Goal: Obtain resource: Download file/media

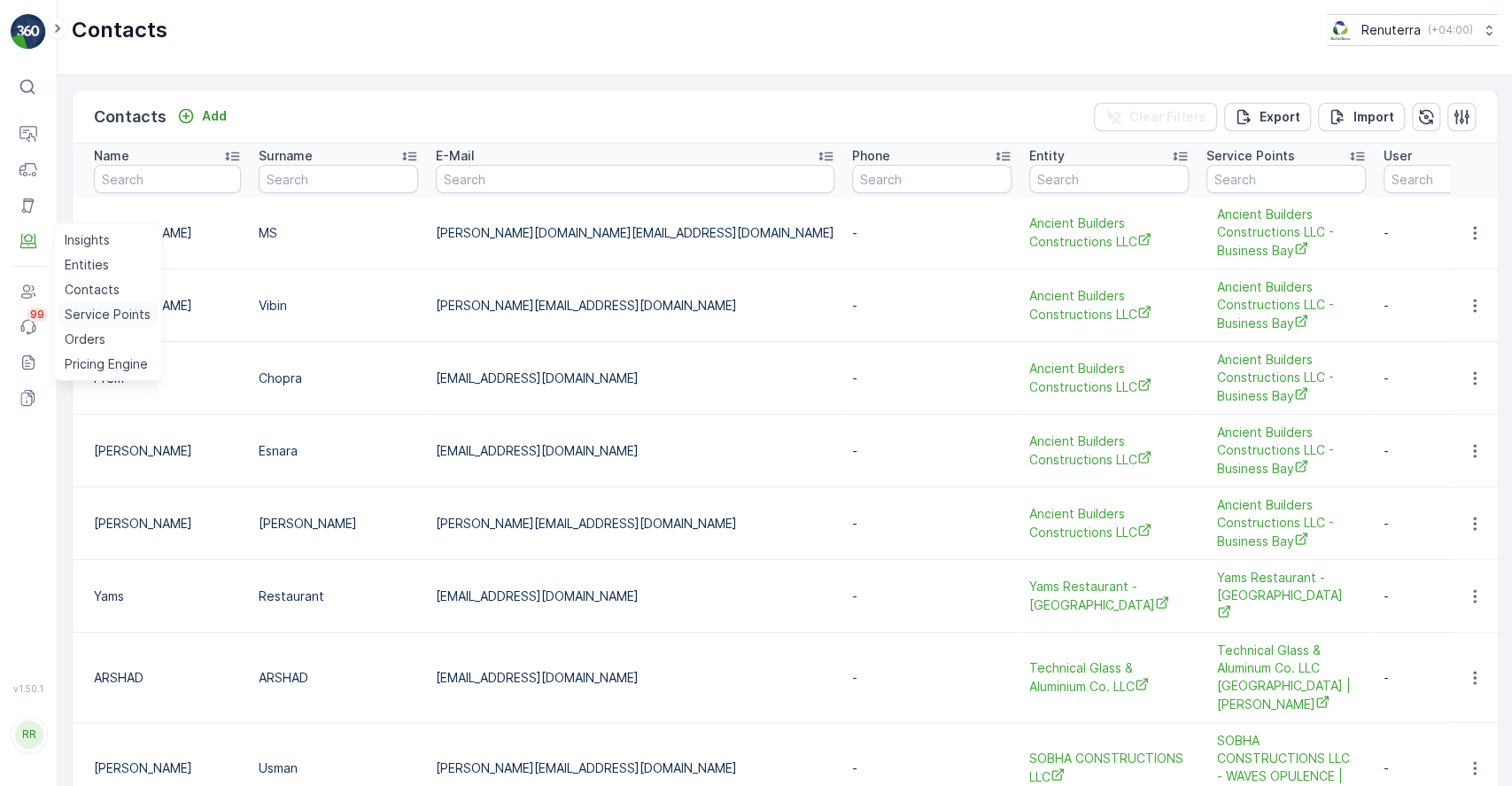
click at [113, 310] on p "Service Points" at bounding box center [107, 315] width 86 height 18
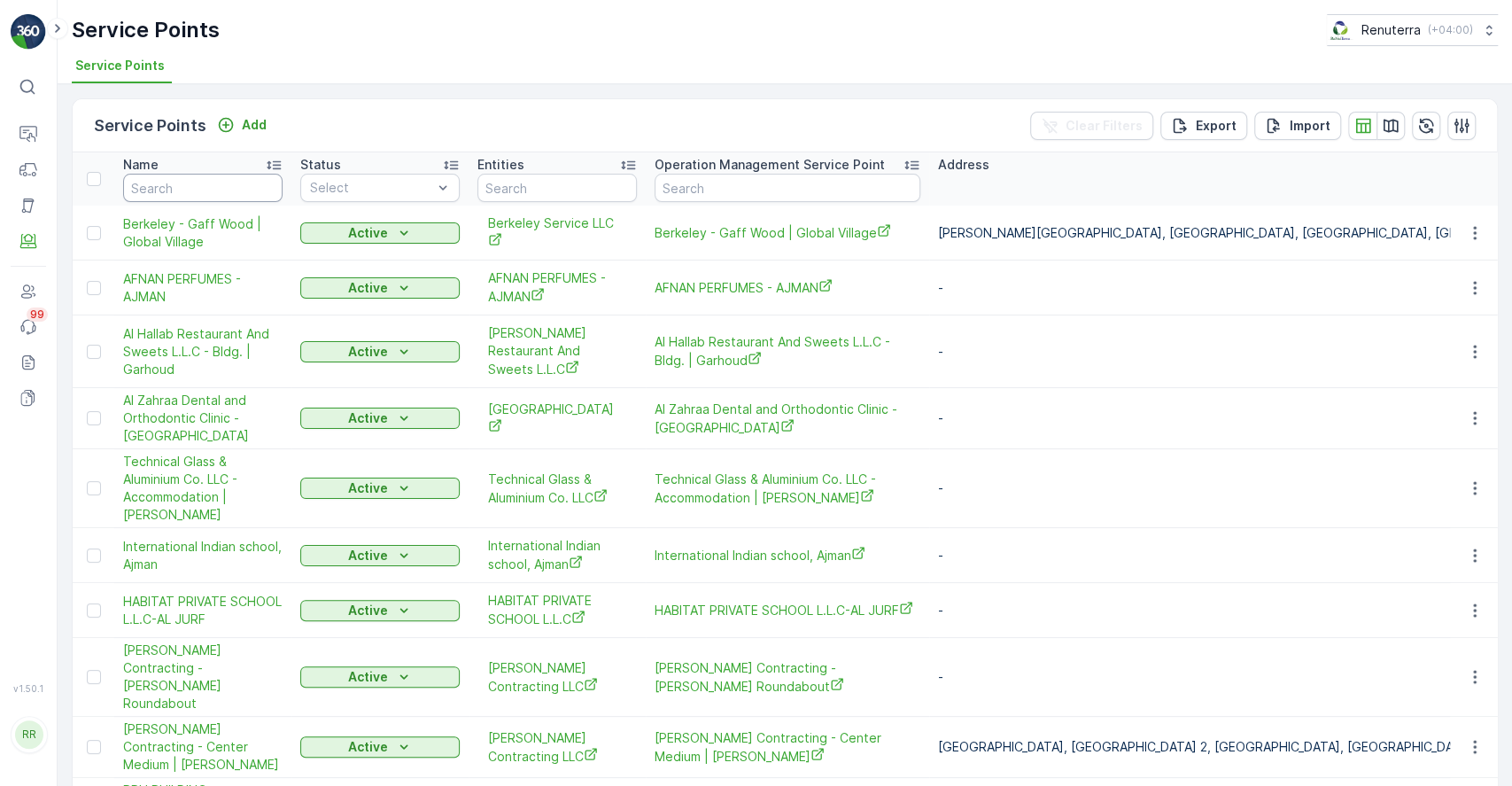
click at [215, 193] on input "text" at bounding box center [203, 188] width 160 height 28
type input "spar"
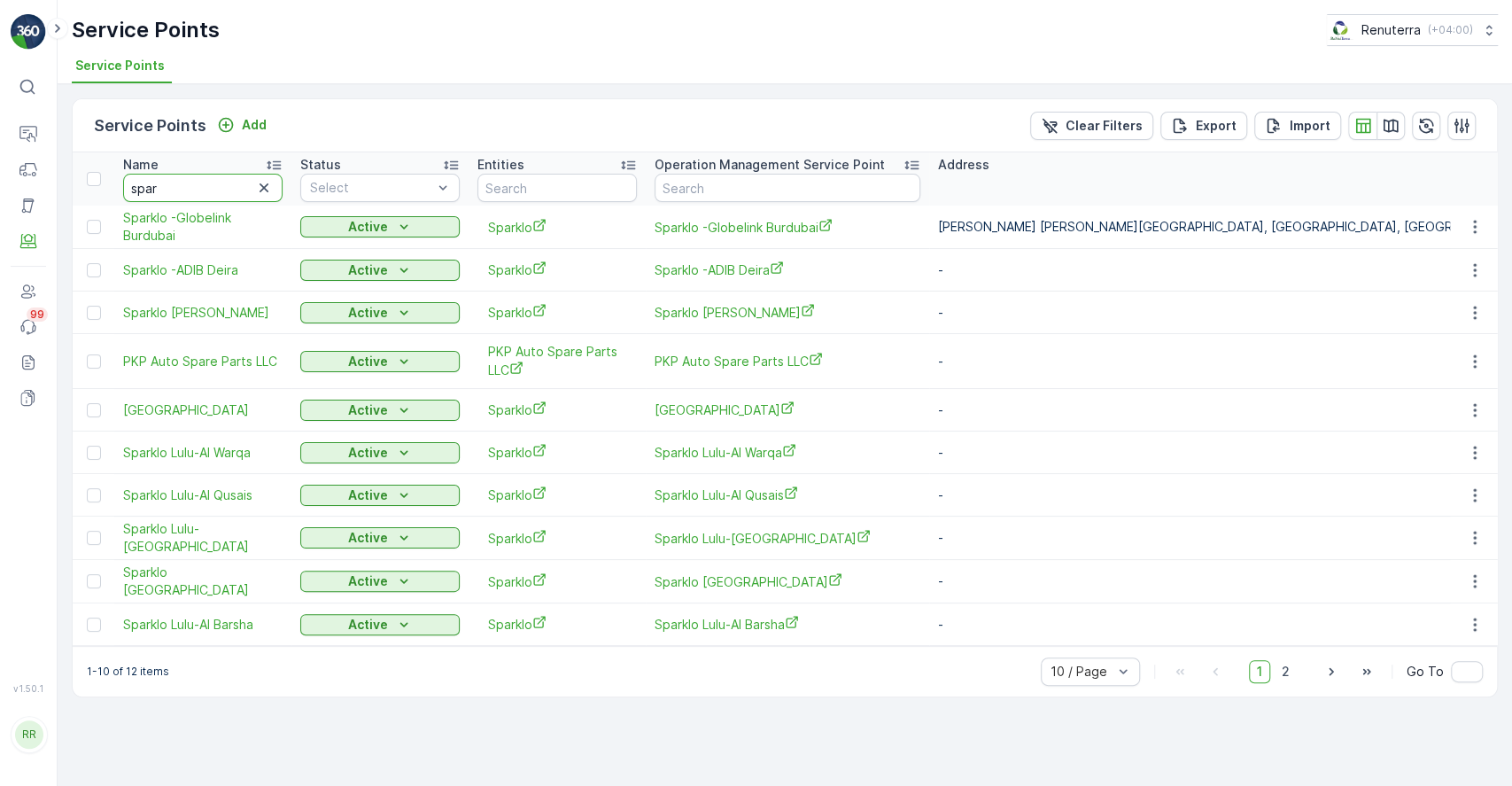
click at [215, 193] on input "spar" at bounding box center [203, 188] width 160 height 28
type input "sparklo"
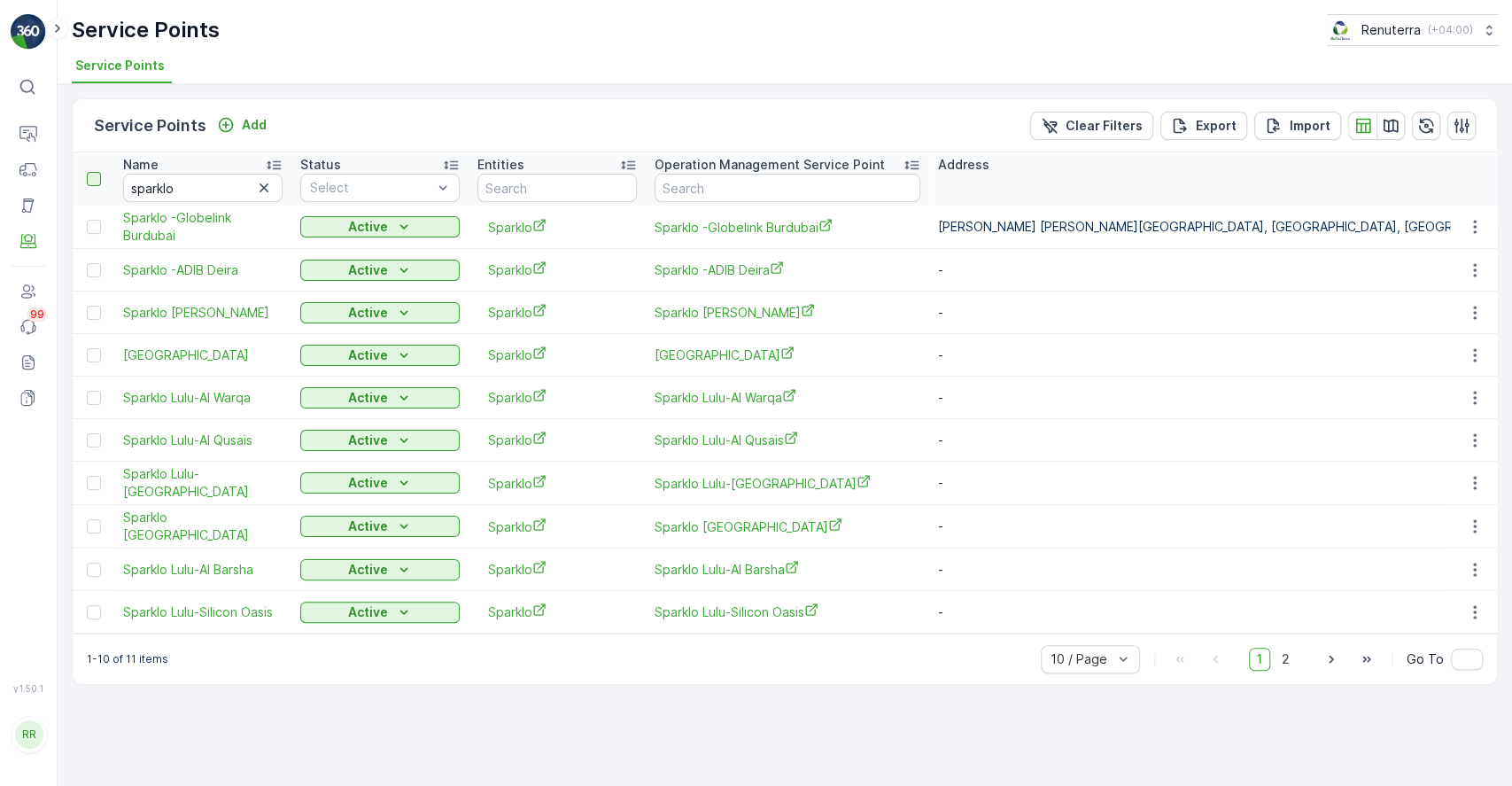
click at [91, 180] on div at bounding box center [94, 180] width 15 height 15
click at [97, 172] on input "checkbox" at bounding box center [97, 172] width 0 height 0
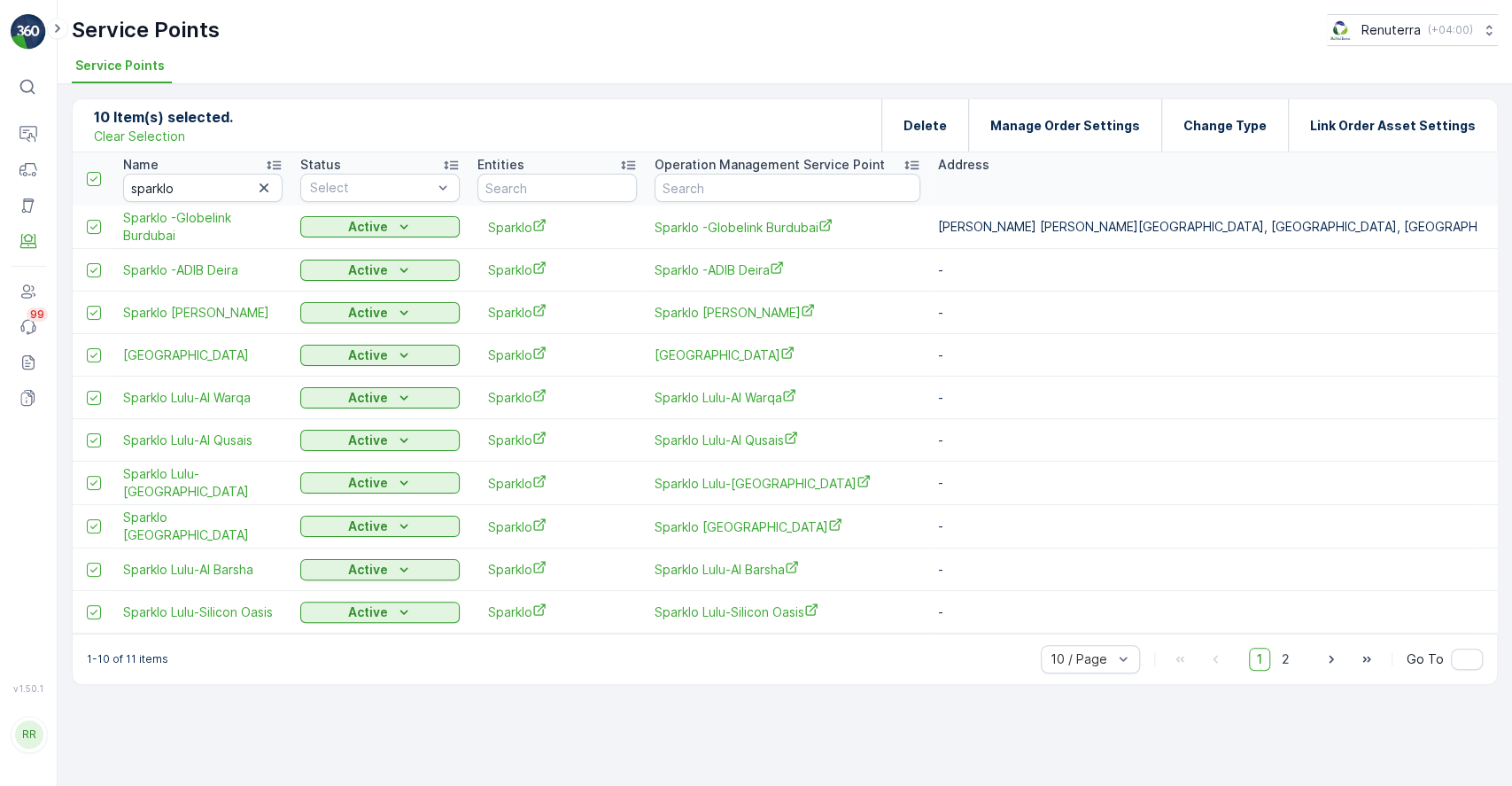
click at [1381, 659] on div "10 / Page 1 2 Go To" at bounding box center [1262, 658] width 442 height 28
click at [1370, 663] on icon "button" at bounding box center [1367, 659] width 18 height 18
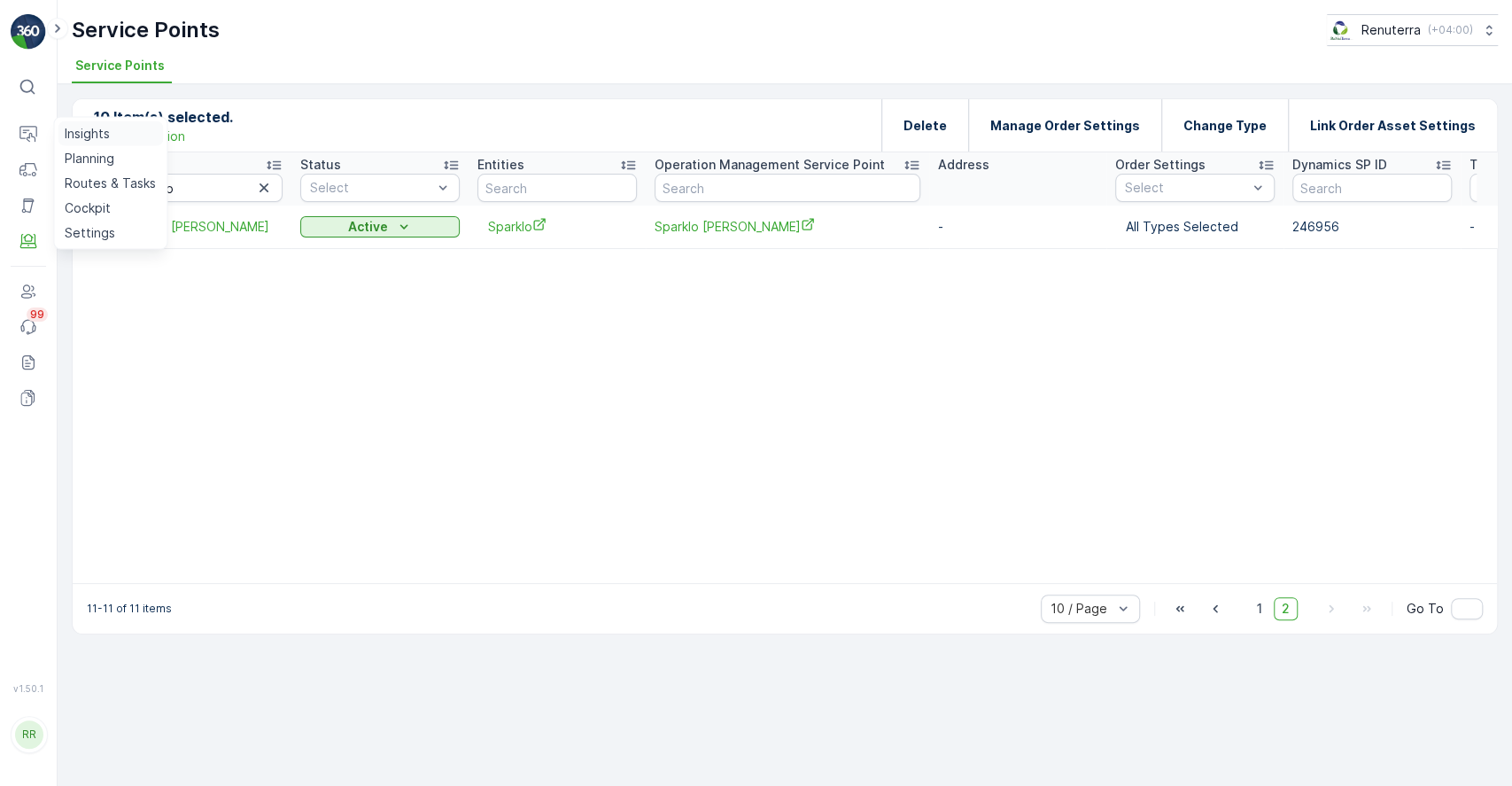
click at [85, 133] on p "Insights" at bounding box center [87, 134] width 45 height 18
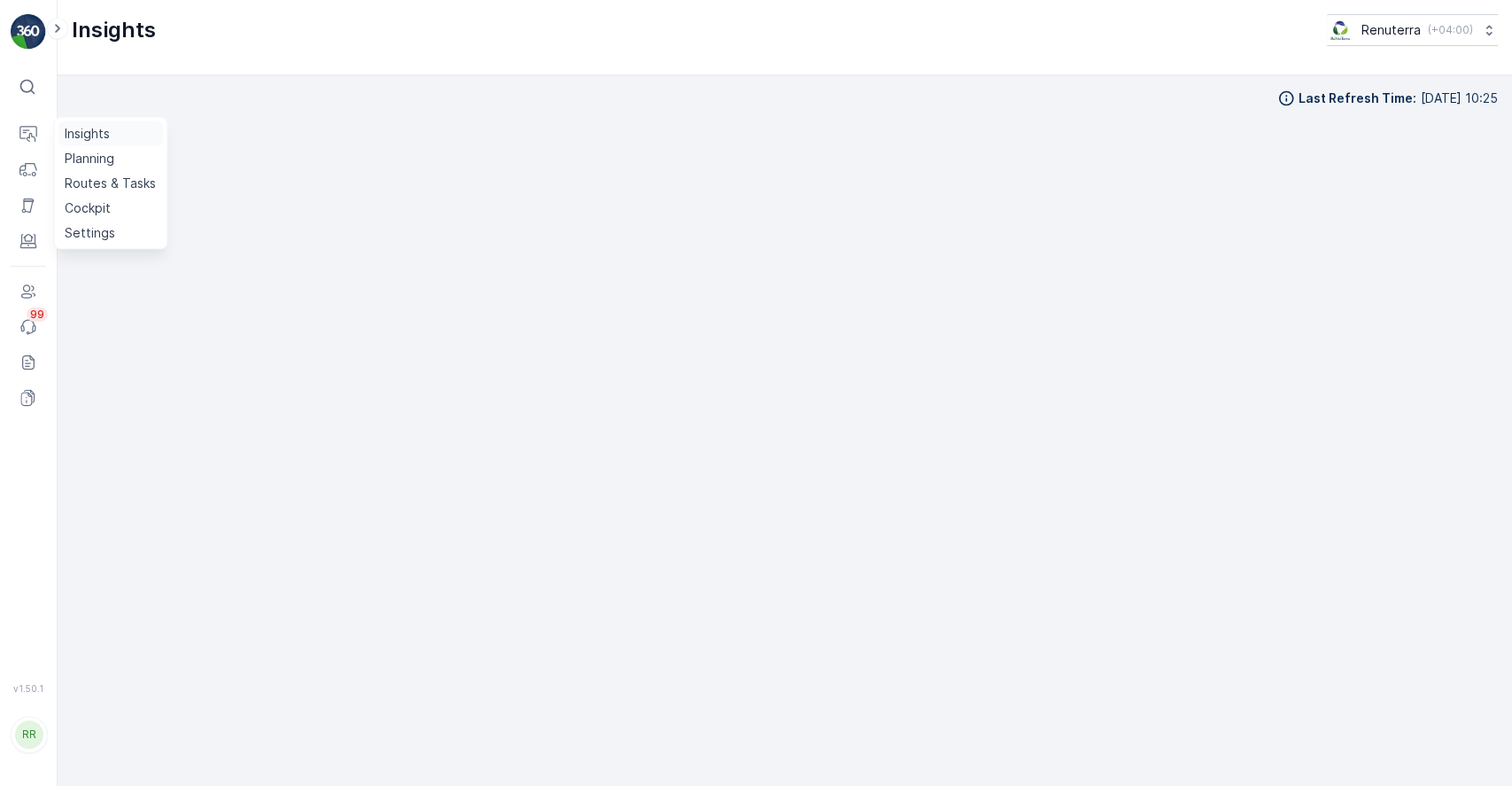
click at [83, 132] on p "Insights" at bounding box center [87, 134] width 45 height 18
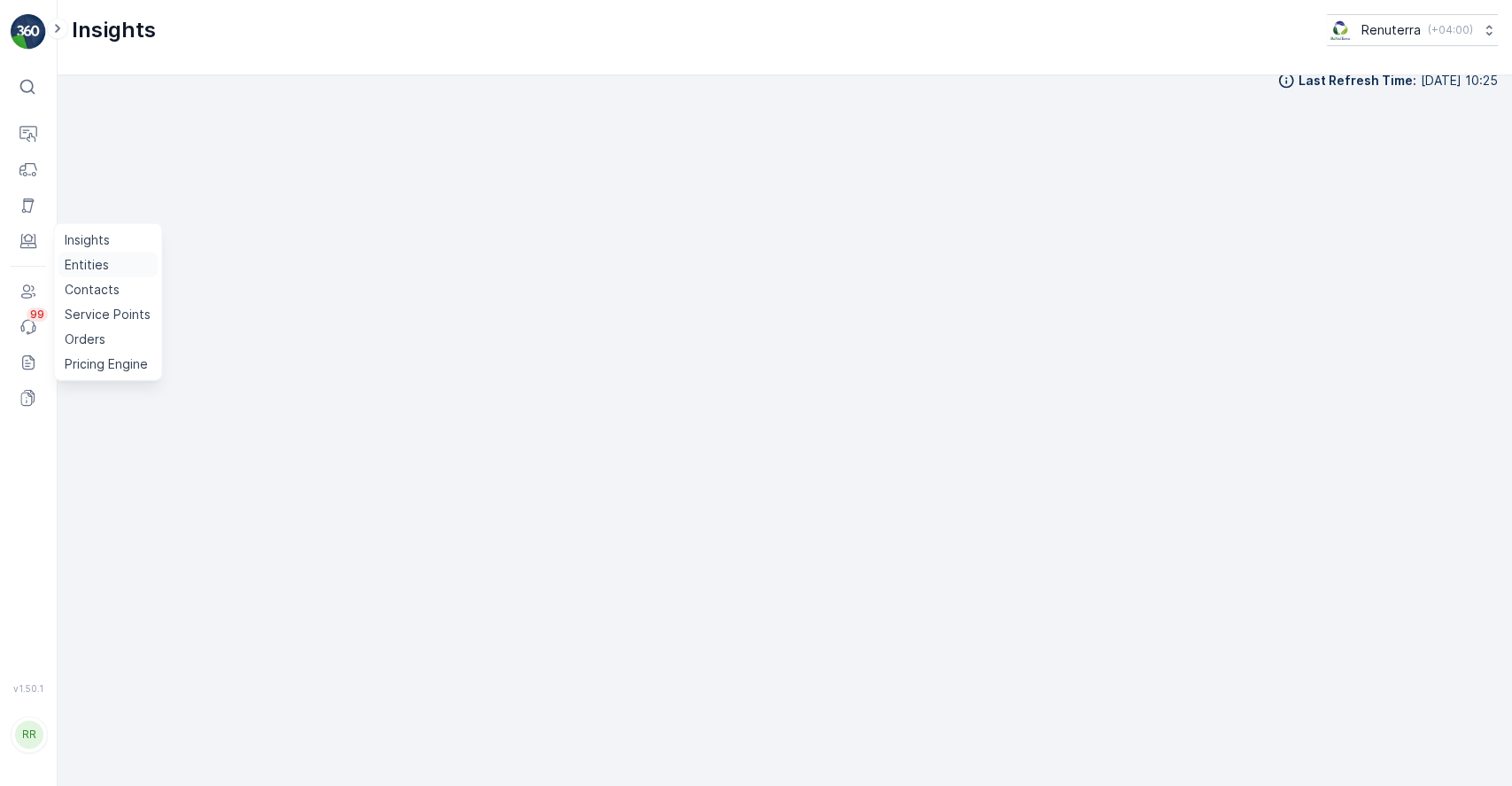
click at [94, 259] on p "Entities" at bounding box center [86, 265] width 44 height 18
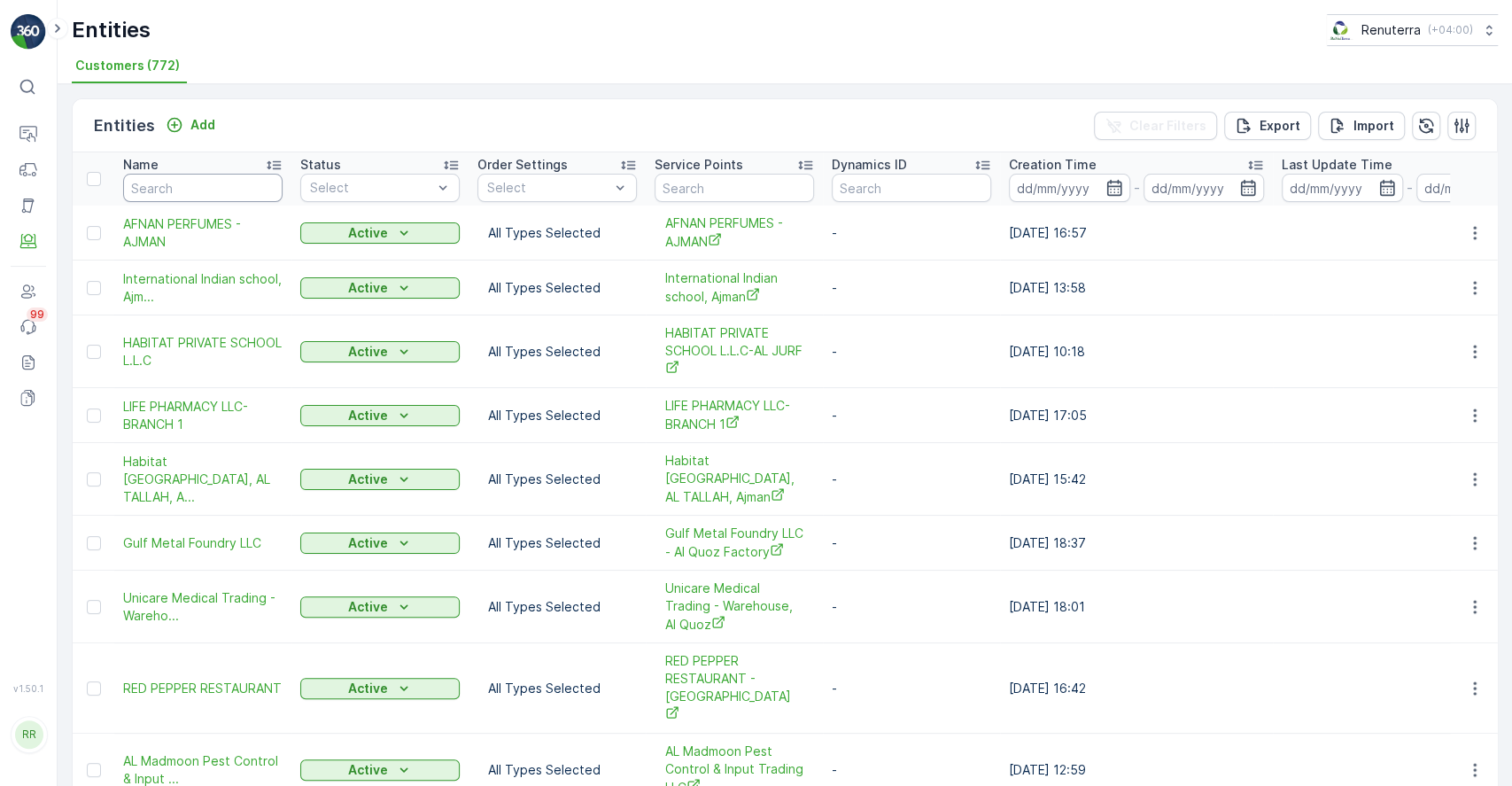
click at [221, 182] on input "text" at bounding box center [203, 188] width 160 height 28
type input "sparr"
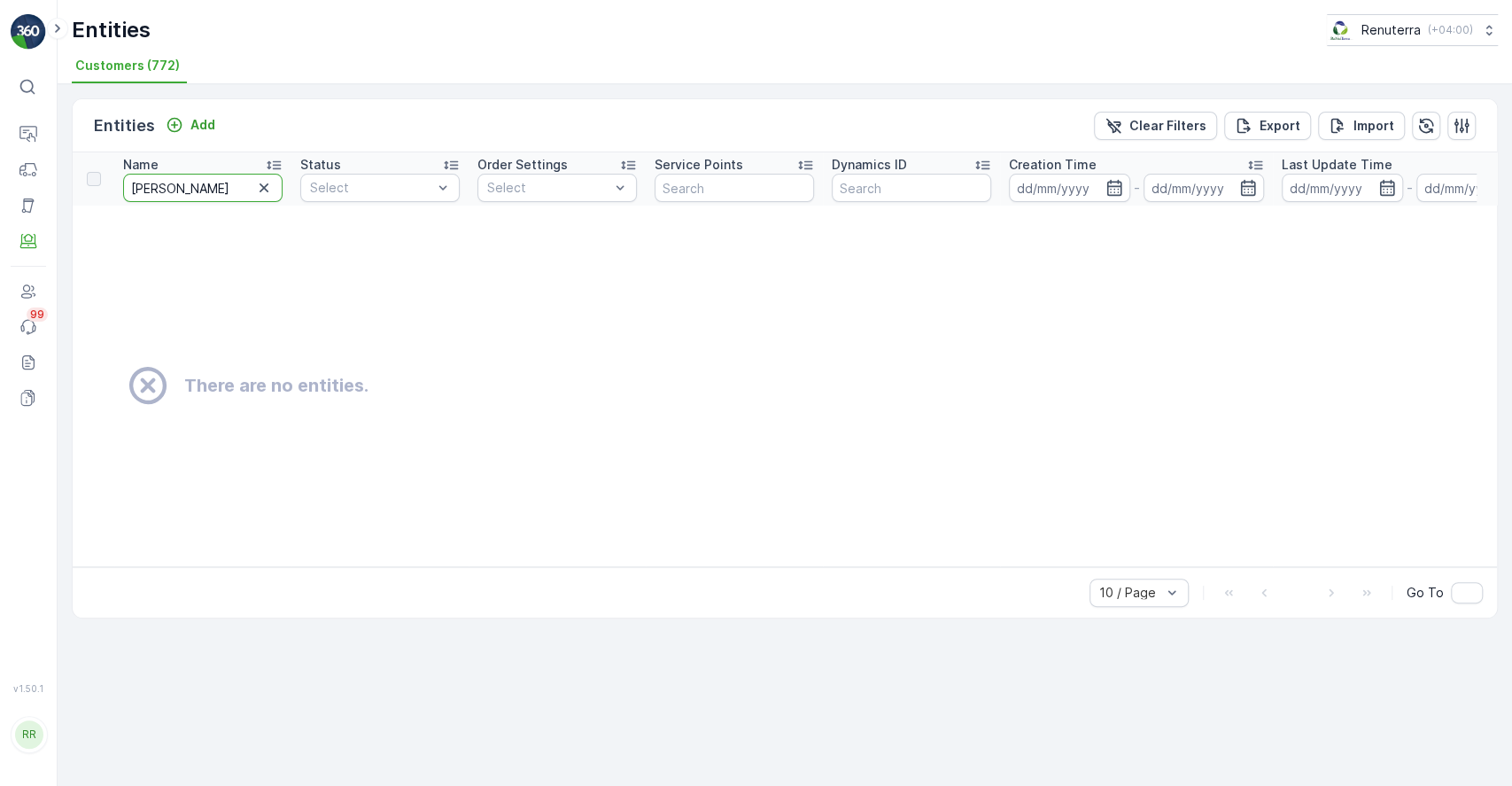
click at [221, 182] on input "sparr" at bounding box center [203, 188] width 160 height 28
type input "spar"
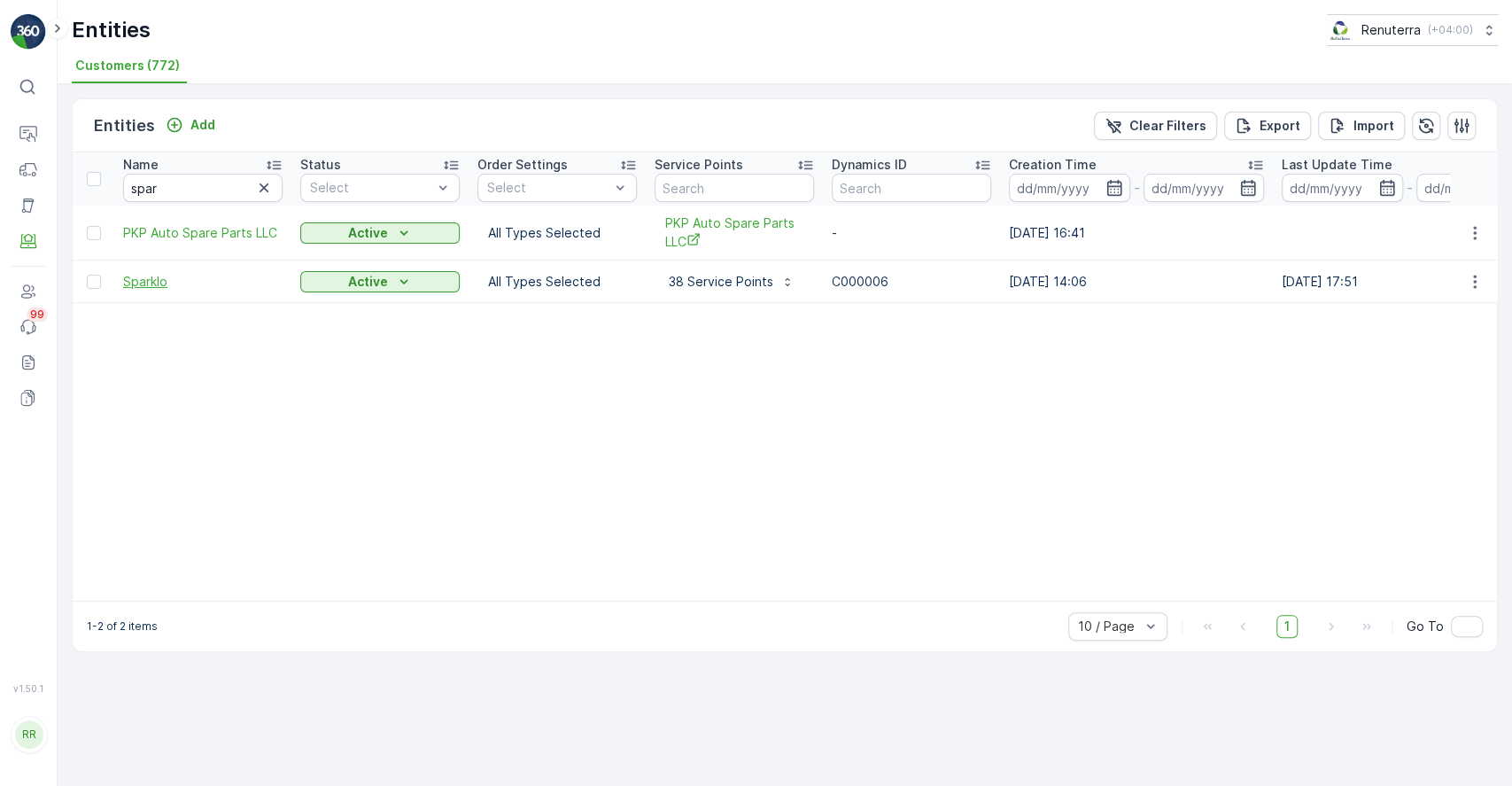
click at [133, 286] on span "Sparklo" at bounding box center [203, 282] width 160 height 18
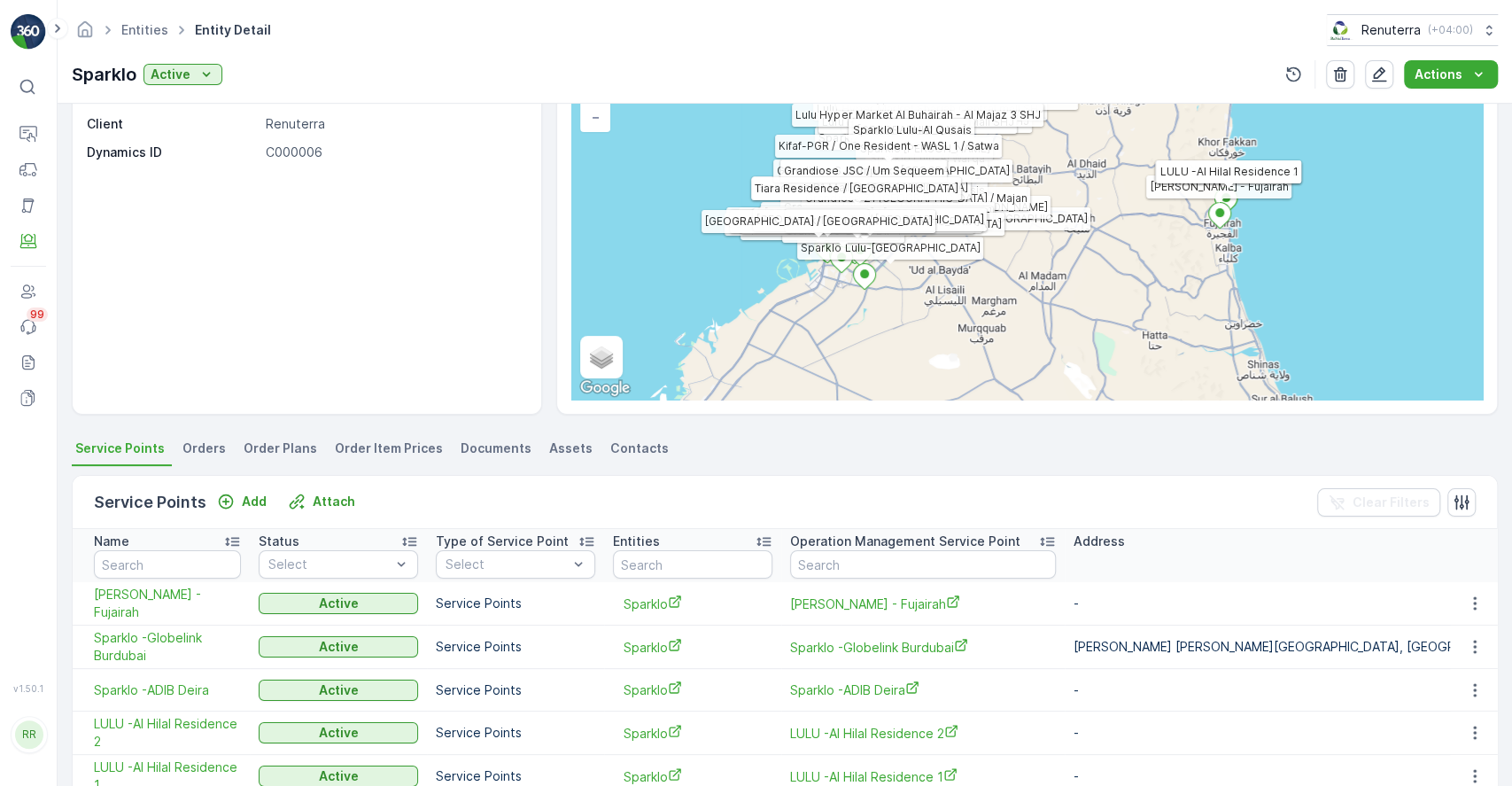
scroll to position [145, 0]
click at [61, 129] on link "Insights" at bounding box center [111, 133] width 105 height 24
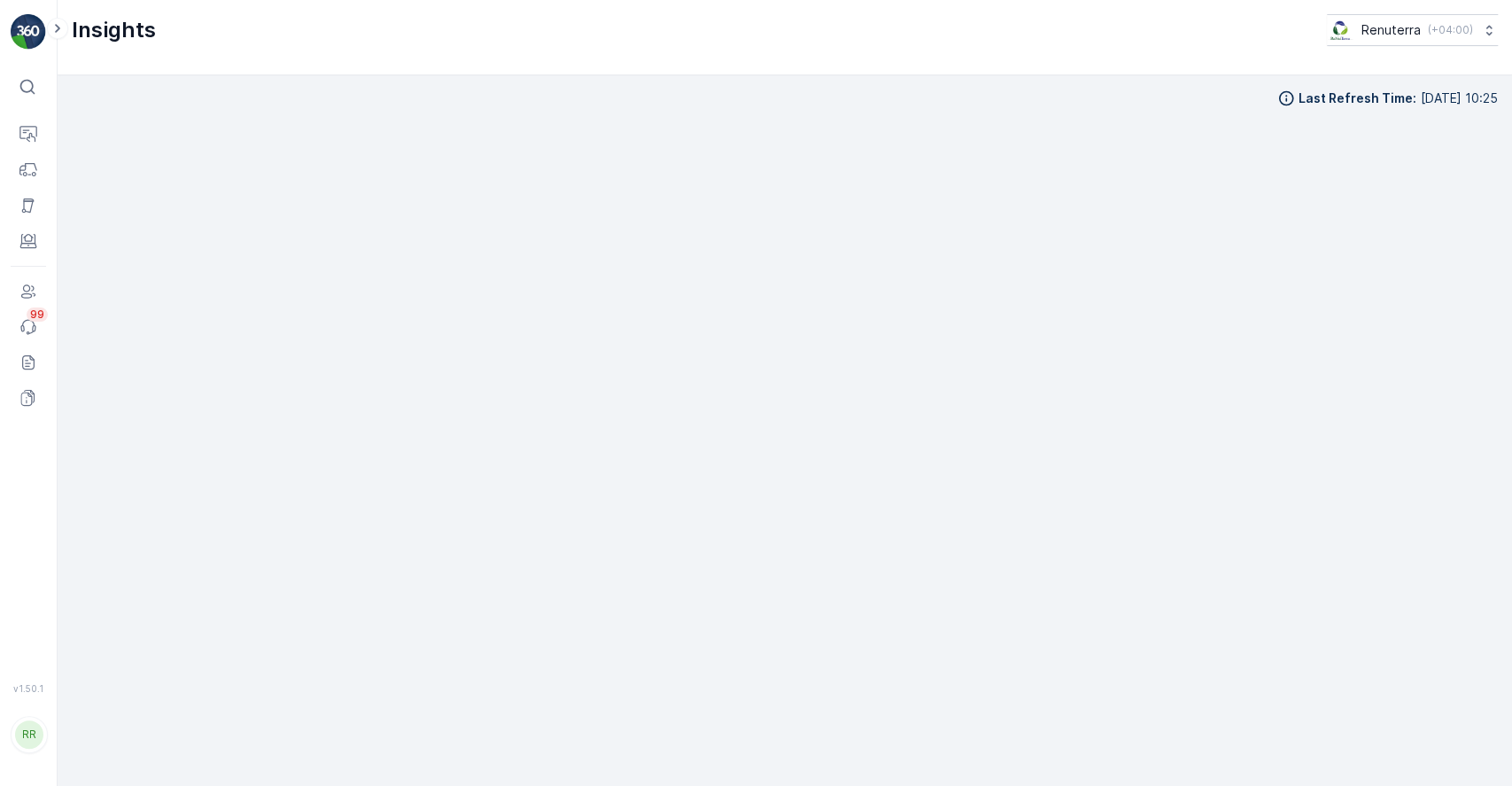
scroll to position [18, 0]
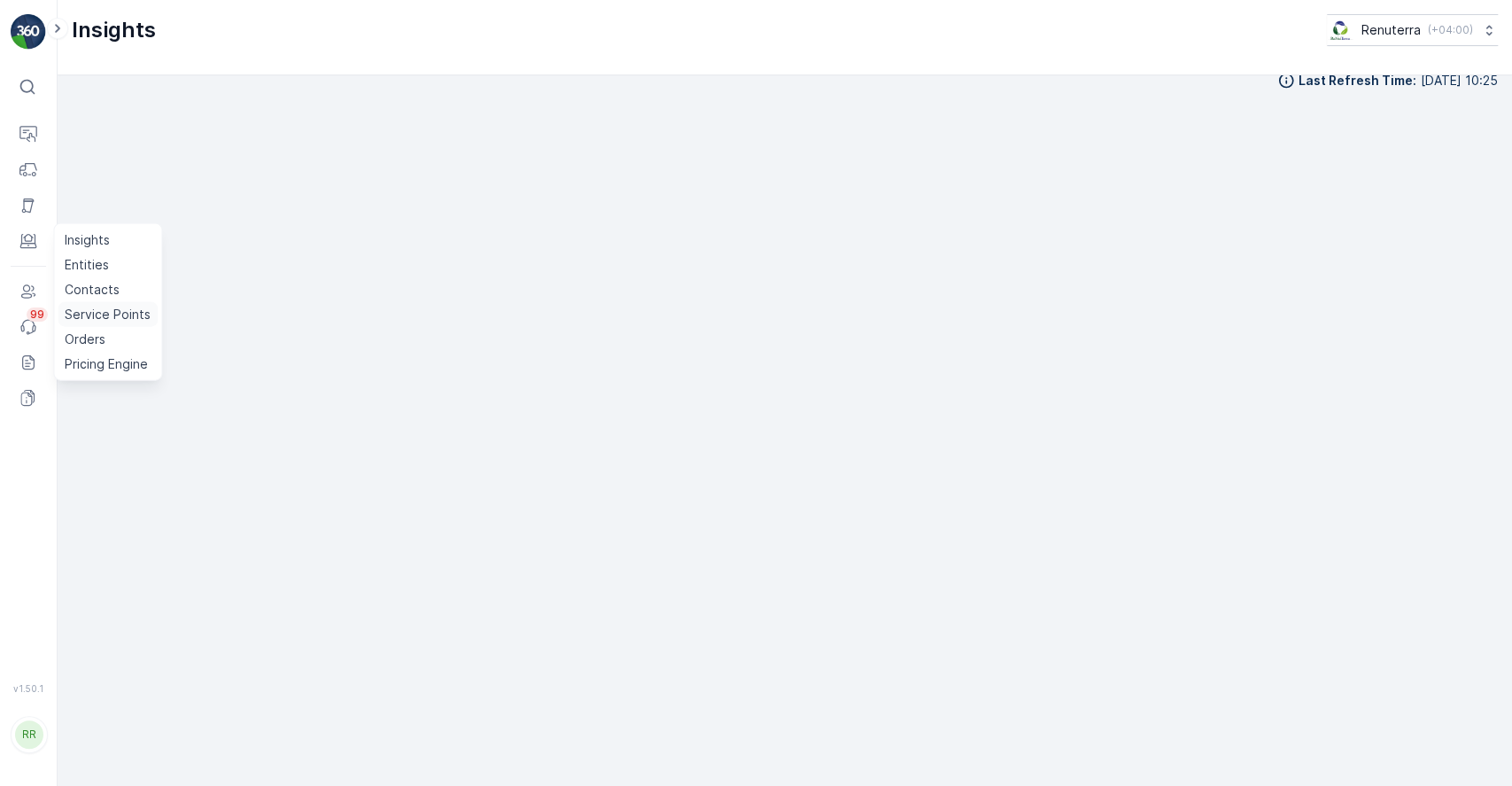
click at [132, 307] on p "Service Points" at bounding box center [107, 315] width 86 height 18
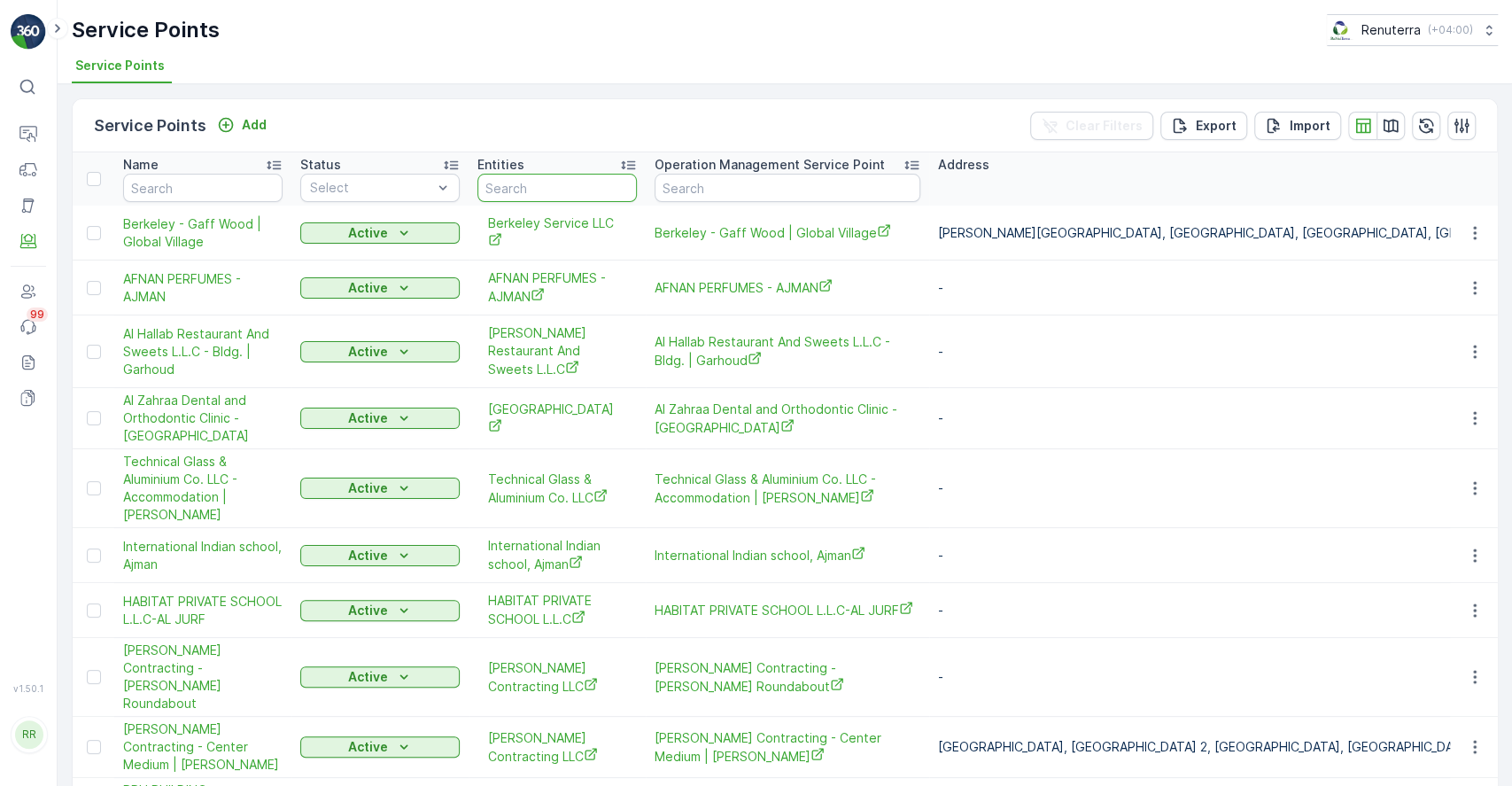
click at [579, 182] on input "text" at bounding box center [557, 188] width 160 height 28
type input "spark"
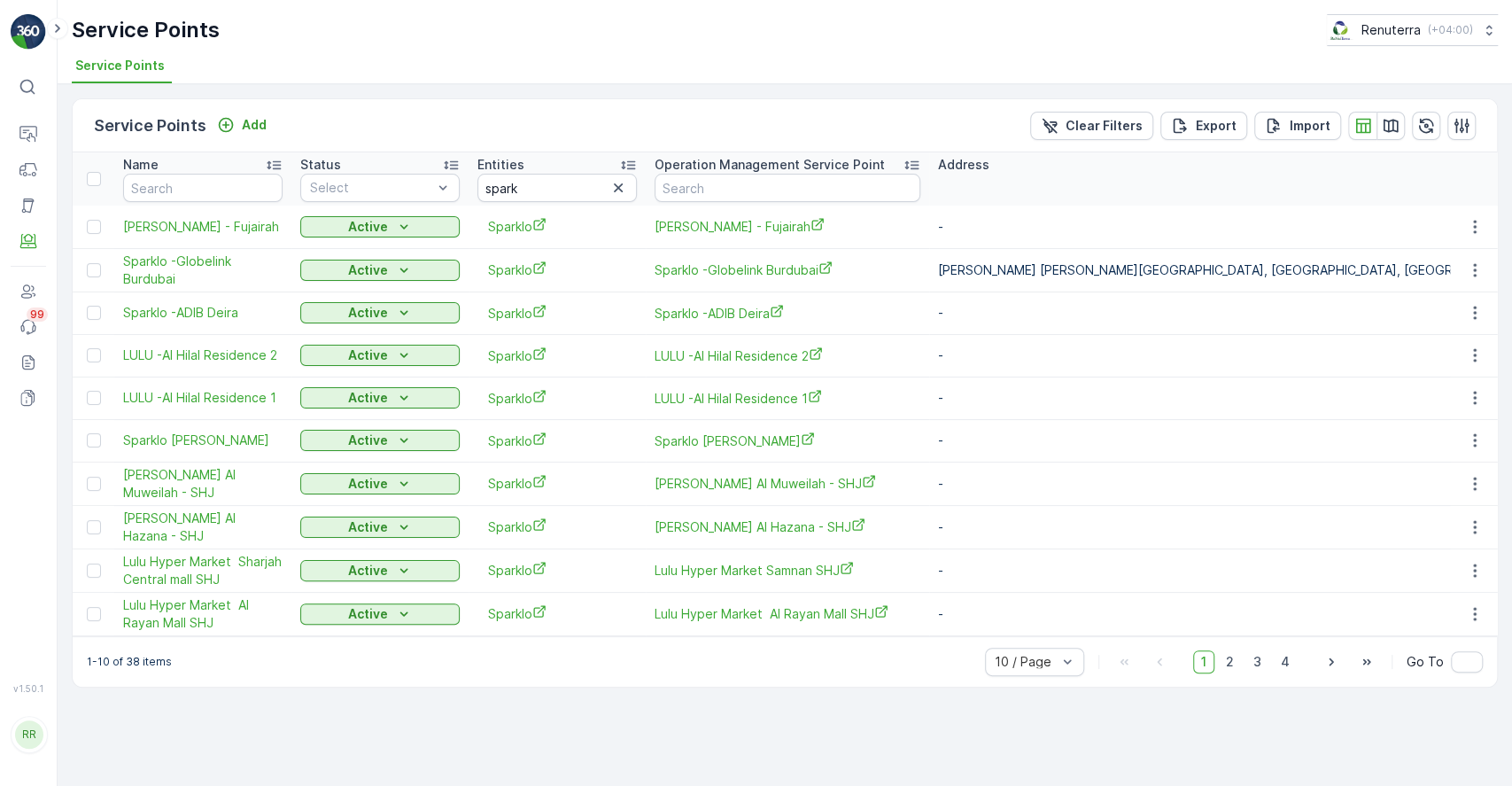
click at [103, 172] on div at bounding box center [96, 180] width 19 height 15
click at [97, 172] on input "checkbox" at bounding box center [97, 172] width 0 height 0
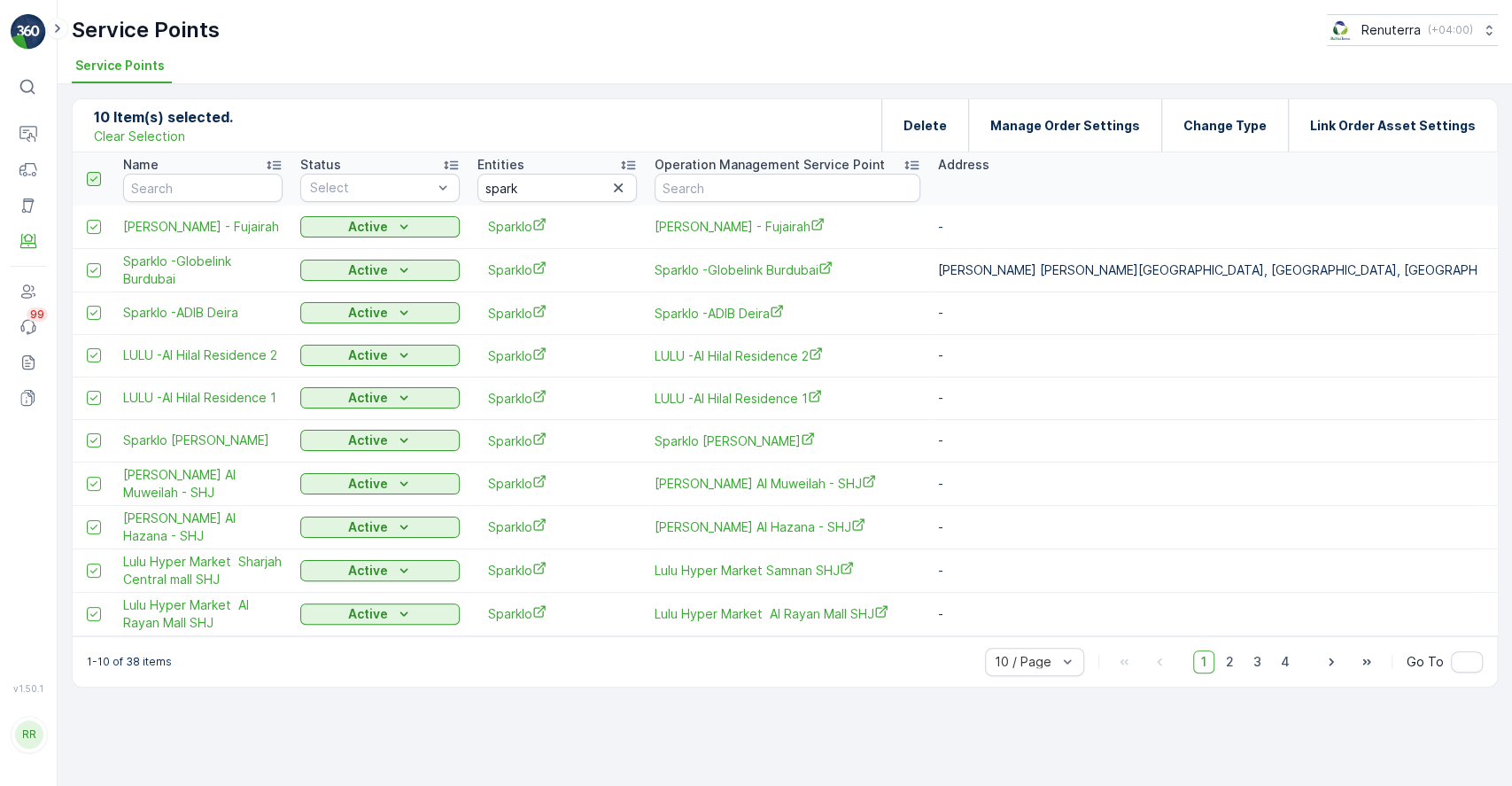
click at [91, 180] on icon at bounding box center [94, 180] width 13 height 13
click at [97, 172] on input "checkbox" at bounding box center [97, 172] width 0 height 0
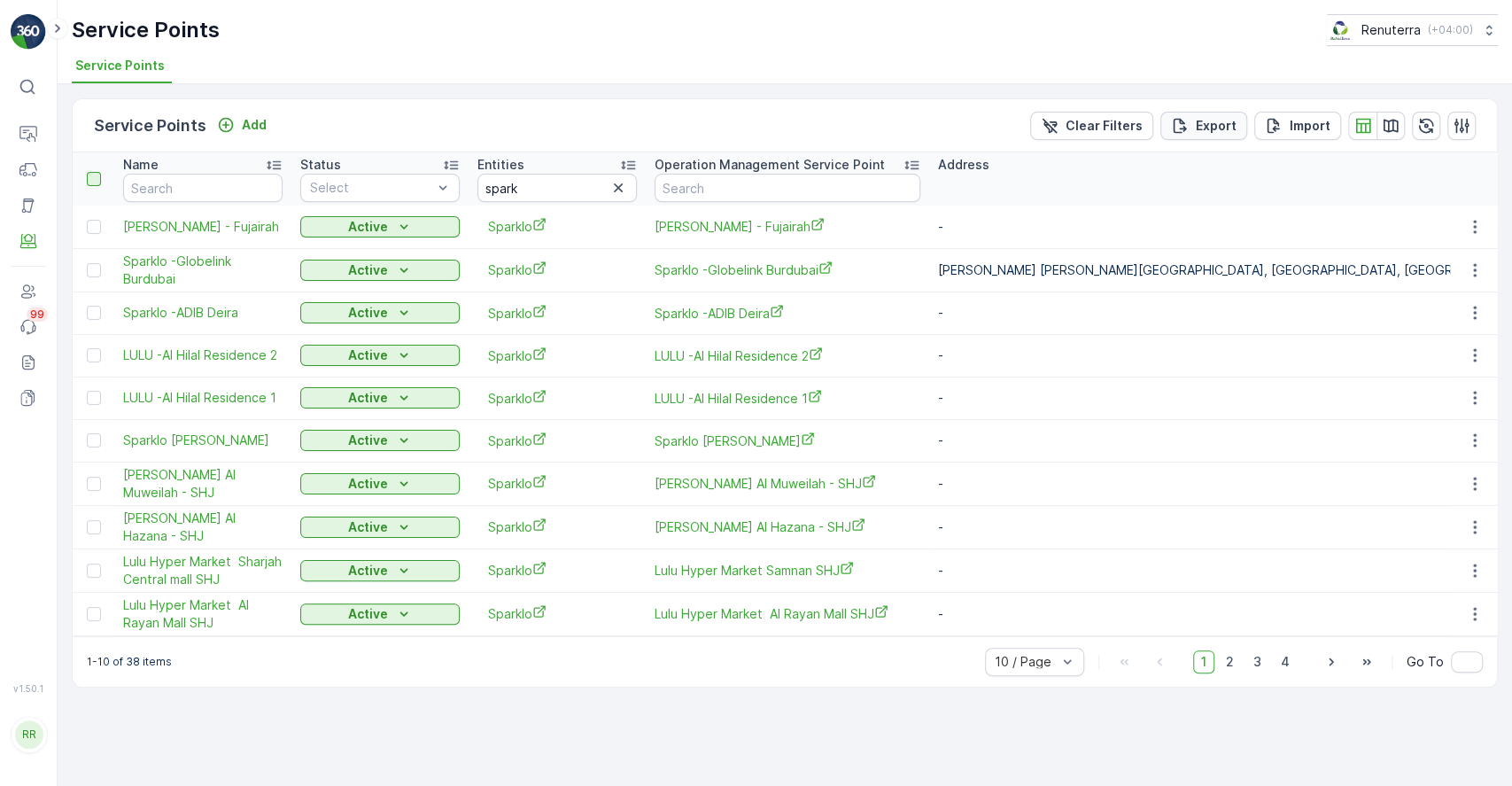
click at [1227, 121] on p "Export" at bounding box center [1216, 126] width 41 height 18
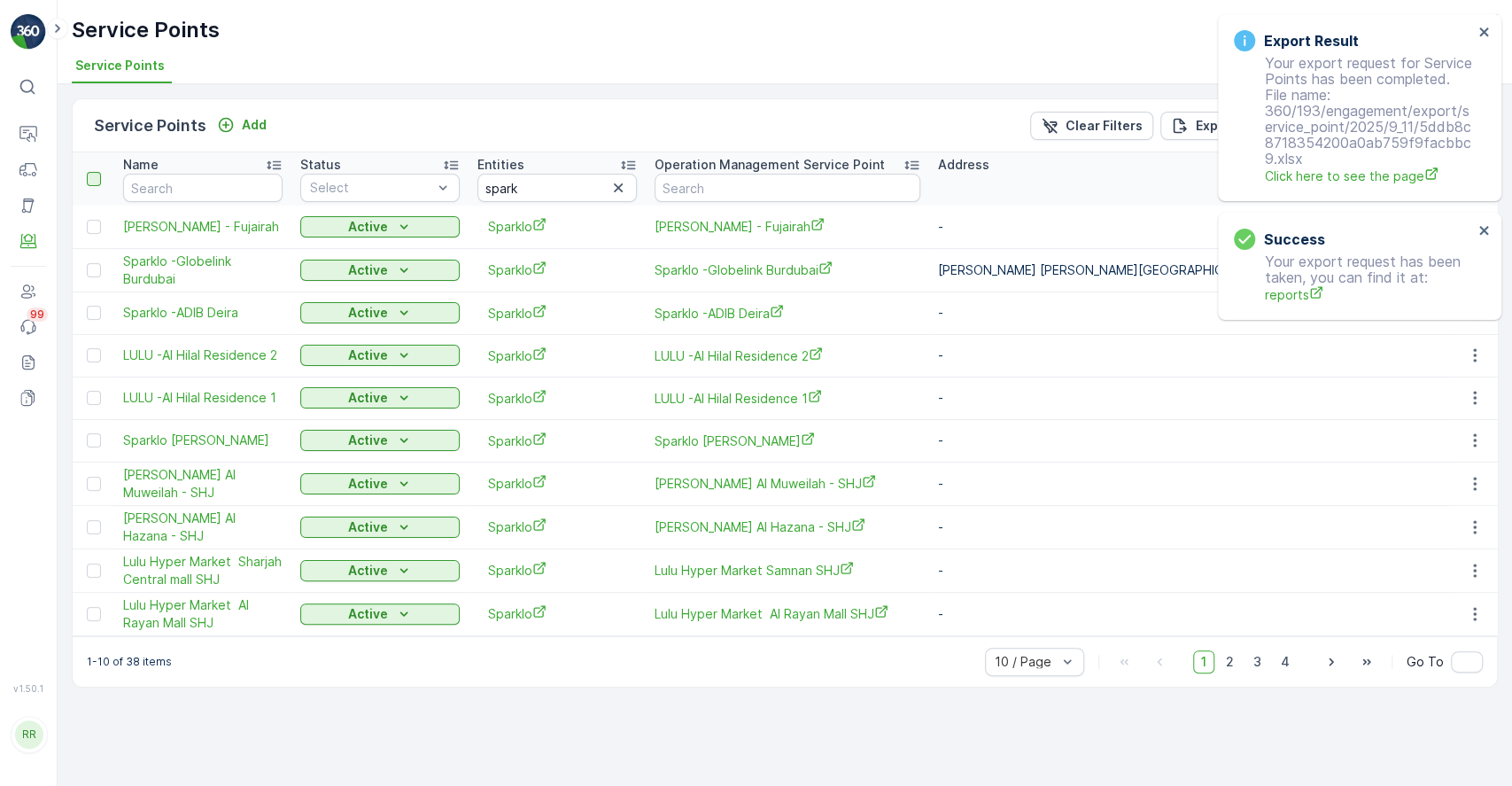
click at [1323, 131] on p "Your export request for Service Points has been completed. File name: 360/193/e…" at bounding box center [1353, 121] width 239 height 131
click at [1349, 176] on span "Click here to see the page" at bounding box center [1370, 176] width 208 height 19
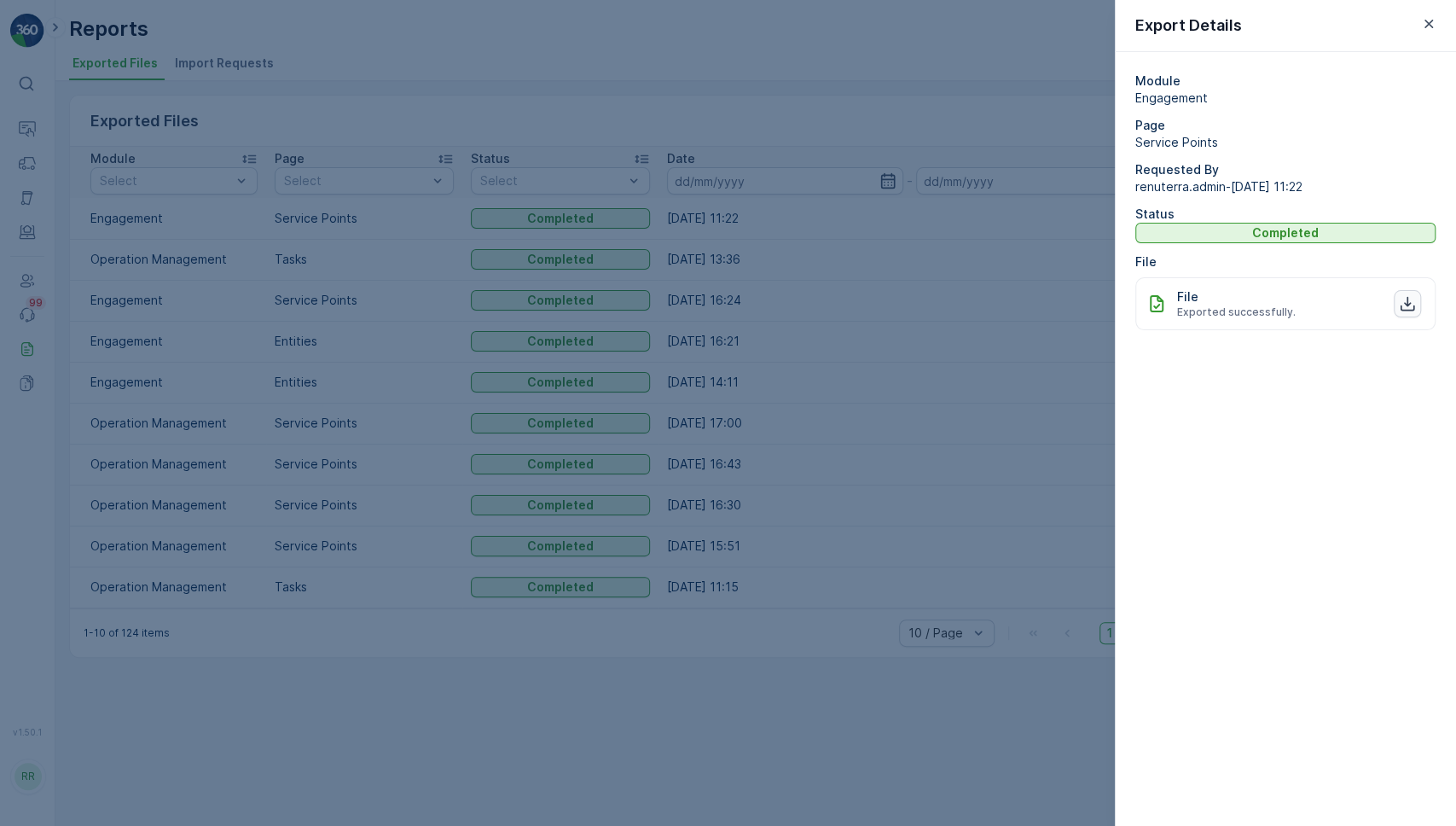
click at [1403, 304] on icon "button" at bounding box center [1408, 304] width 17 height 17
